Goal: Information Seeking & Learning: Find specific fact

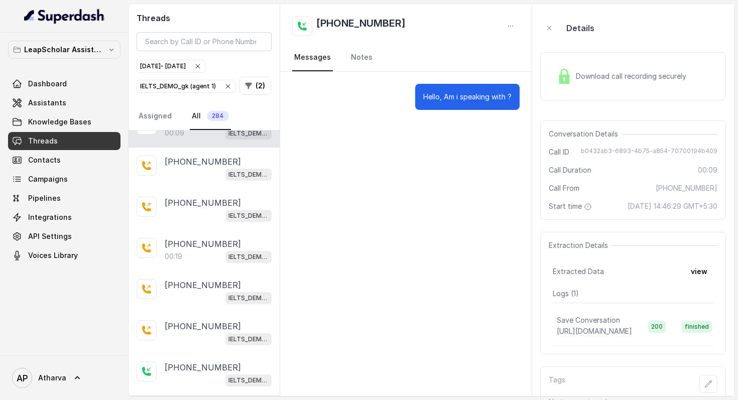
scroll to position [66, 0]
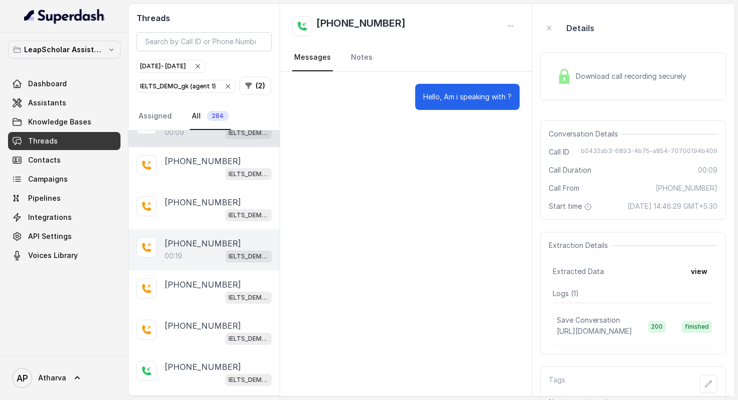
click at [194, 261] on div "00:19 IELTS_DEMO_gk (agent 1)" at bounding box center [218, 255] width 107 height 13
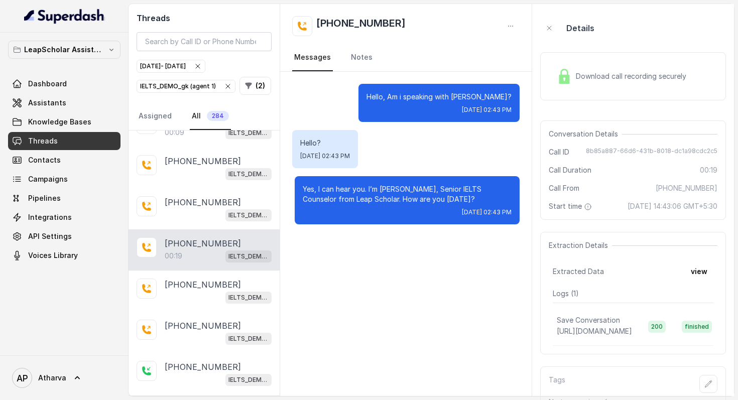
click at [564, 74] on img at bounding box center [564, 76] width 15 height 15
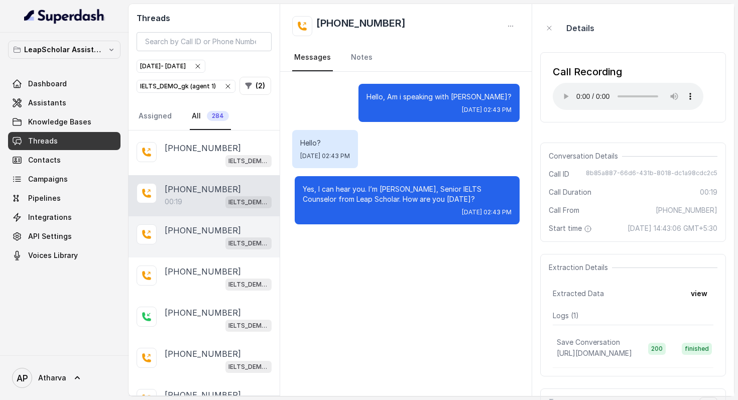
scroll to position [156, 0]
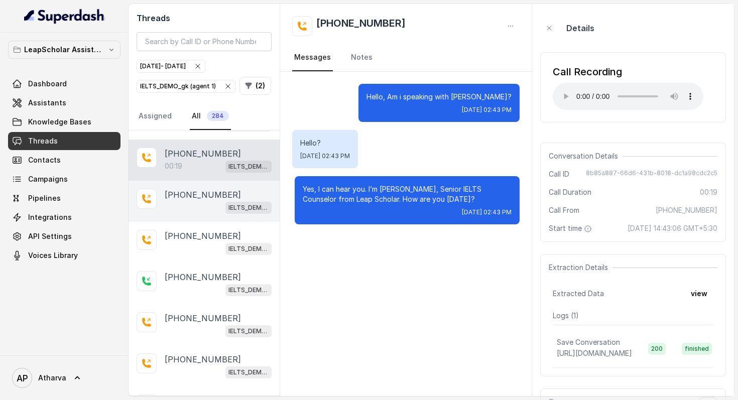
click at [208, 290] on div "IELTS_DEMO_gk (agent 1)" at bounding box center [218, 289] width 107 height 13
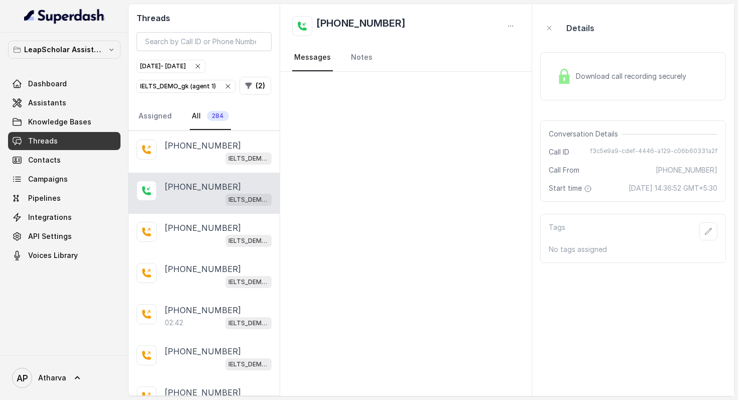
scroll to position [321, 0]
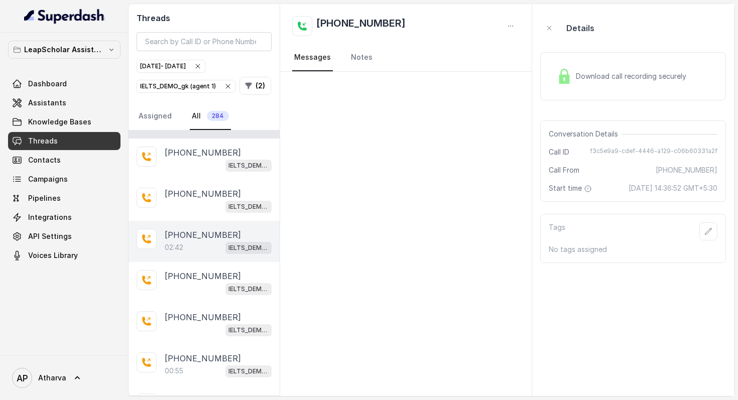
click at [204, 221] on div "[PHONE_NUMBER]:42 IELTS_DEMO_gk (agent 1)" at bounding box center [204, 241] width 151 height 41
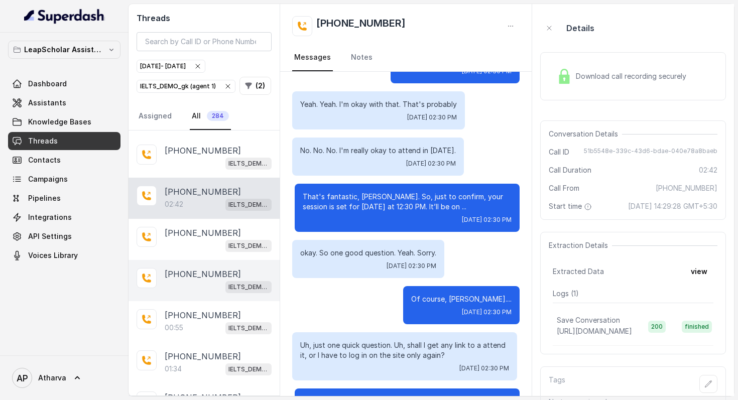
scroll to position [380, 0]
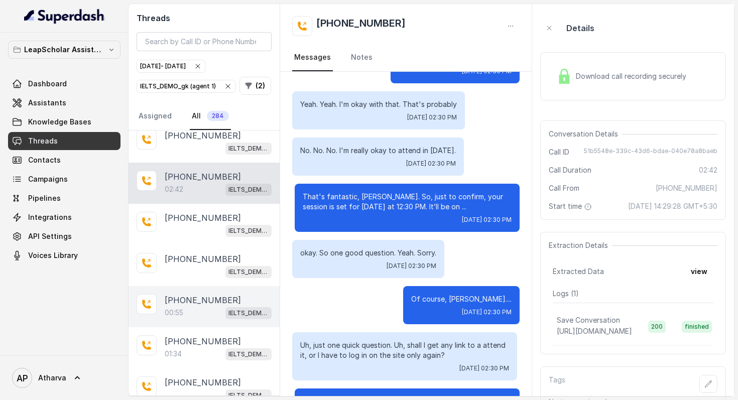
click at [204, 299] on p "[PHONE_NUMBER]" at bounding box center [203, 300] width 76 height 12
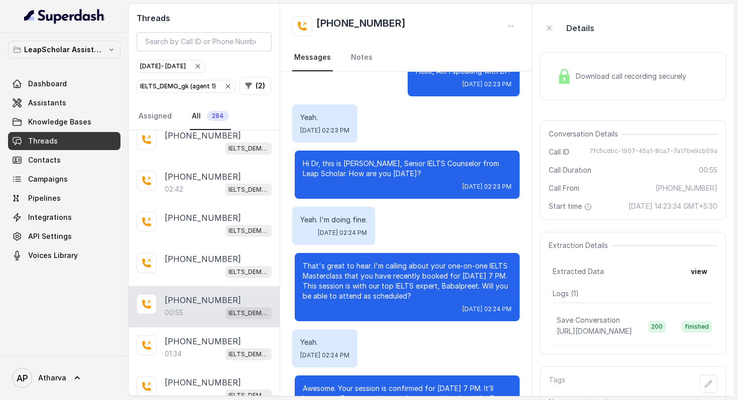
scroll to position [13, 0]
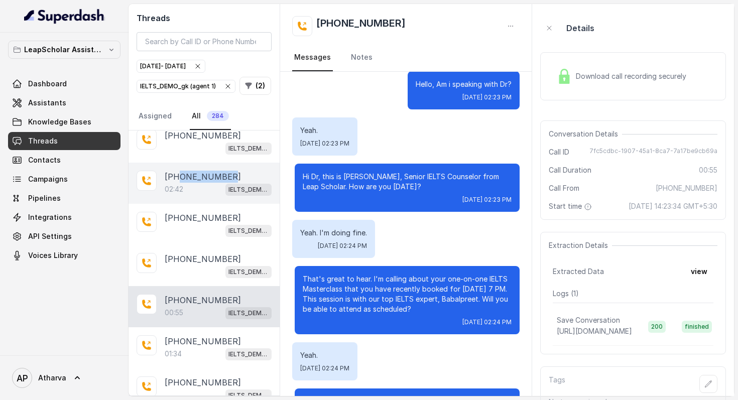
drag, startPoint x: 224, startPoint y: 174, endPoint x: 179, endPoint y: 176, distance: 45.2
click at [179, 176] on div "[PHONE_NUMBER]" at bounding box center [218, 177] width 107 height 12
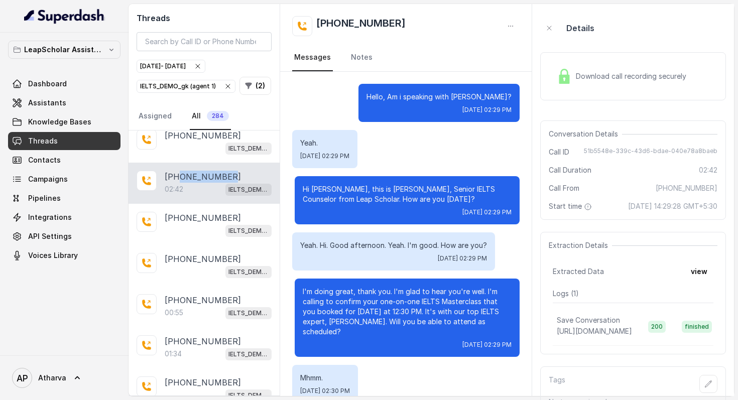
scroll to position [1210, 0]
